Goal: Task Accomplishment & Management: Use online tool/utility

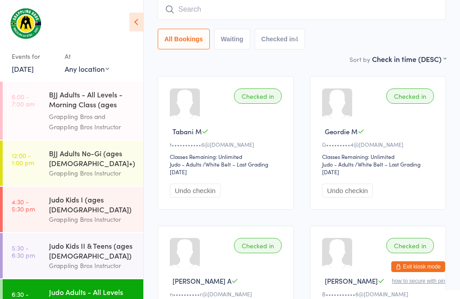
scroll to position [43, 0]
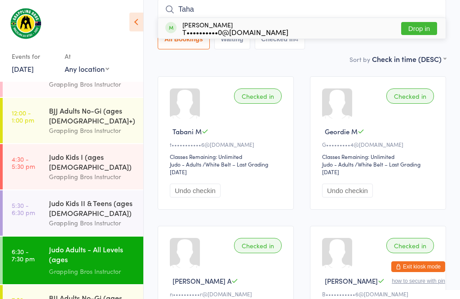
type input "Taha"
click at [229, 21] on div "[PERSON_NAME] T••••••••••0@[DOMAIN_NAME] Drop in" at bounding box center [302, 28] width 288 height 21
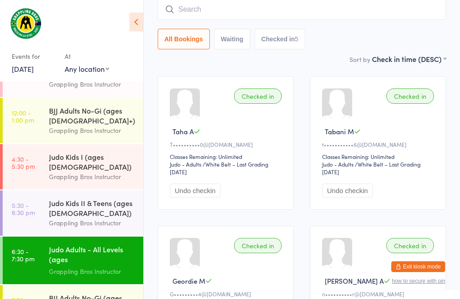
scroll to position [71, 0]
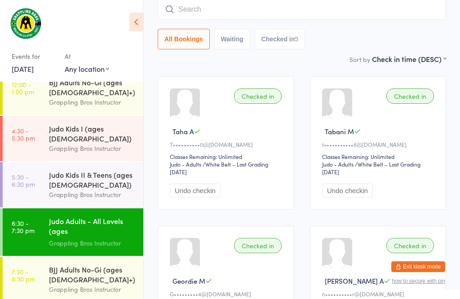
click at [100, 273] on div "BJJ Adults No-Gi (ages [DEMOGRAPHIC_DATA]+)" at bounding box center [92, 275] width 87 height 20
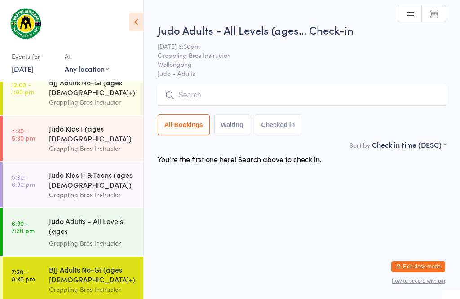
scroll to position [0, 0]
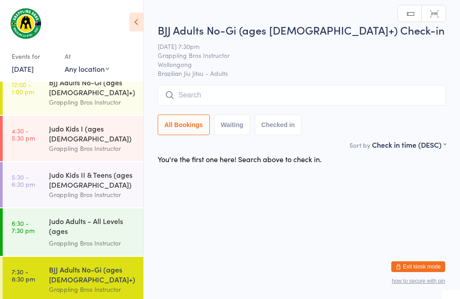
click at [194, 96] on input "search" at bounding box center [302, 95] width 288 height 21
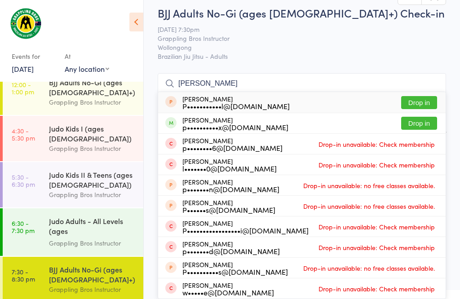
type input "[PERSON_NAME]"
click at [424, 117] on button "Drop in" at bounding box center [419, 123] width 36 height 13
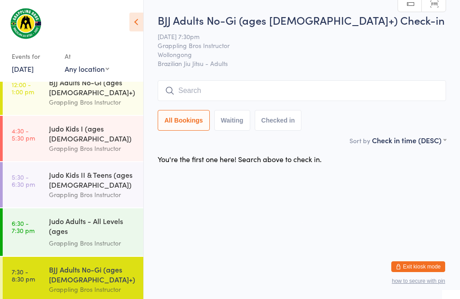
scroll to position [0, 0]
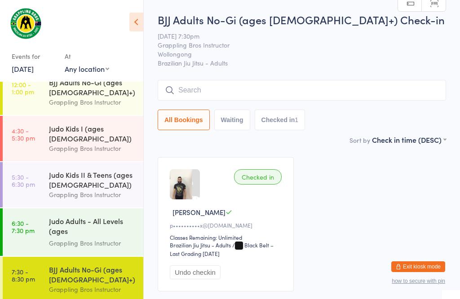
click at [243, 86] on input "search" at bounding box center [302, 90] width 288 height 21
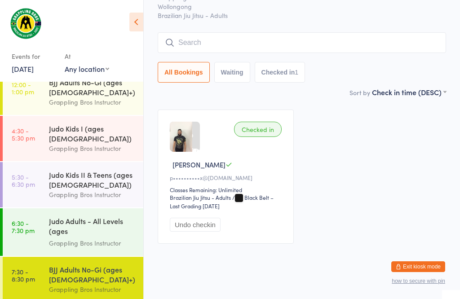
scroll to position [81, 0]
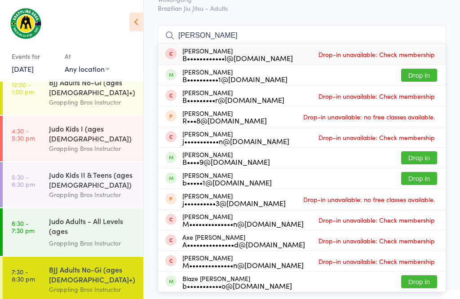
type input "[PERSON_NAME]"
click at [423, 69] on button "Drop in" at bounding box center [419, 75] width 36 height 13
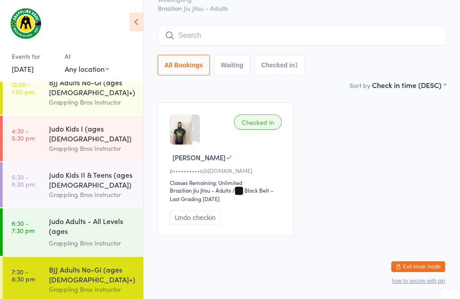
scroll to position [65, 0]
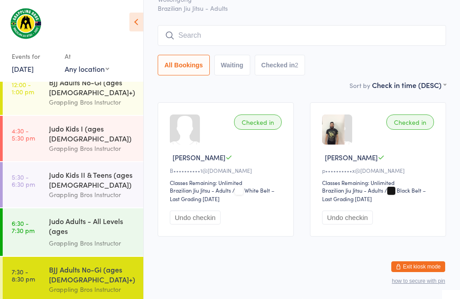
click at [260, 33] on input "search" at bounding box center [302, 35] width 288 height 21
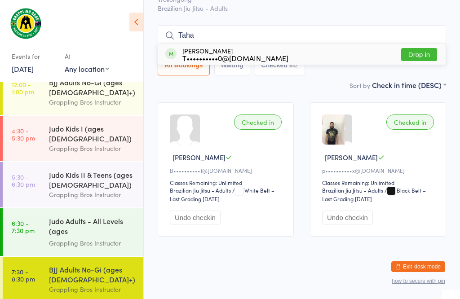
type input "Taha"
click at [300, 44] on div "[PERSON_NAME] T••••••••••0@[DOMAIN_NAME] Drop in" at bounding box center [302, 54] width 288 height 21
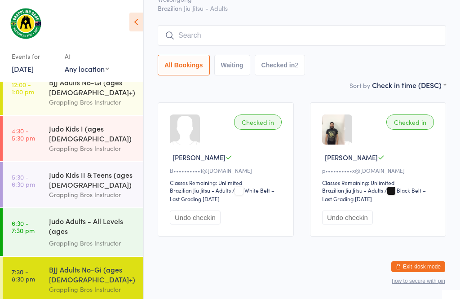
scroll to position [65, 0]
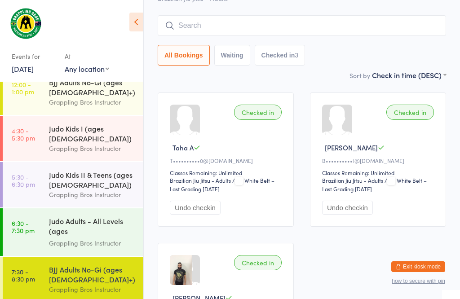
click at [257, 26] on input "search" at bounding box center [302, 25] width 288 height 21
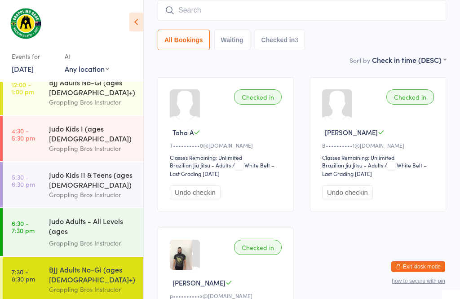
scroll to position [81, 0]
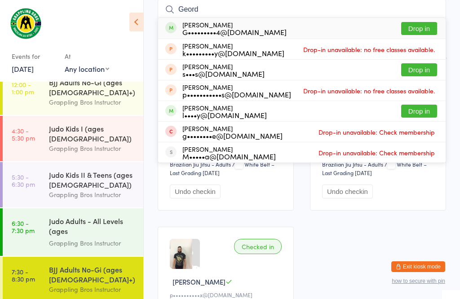
type input "Geord"
click at [428, 35] on button "Drop in" at bounding box center [419, 28] width 36 height 13
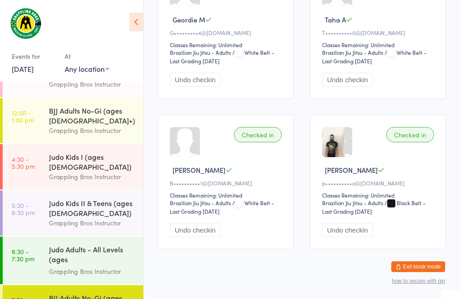
scroll to position [192, 0]
